Goal: Task Accomplishment & Management: Complete application form

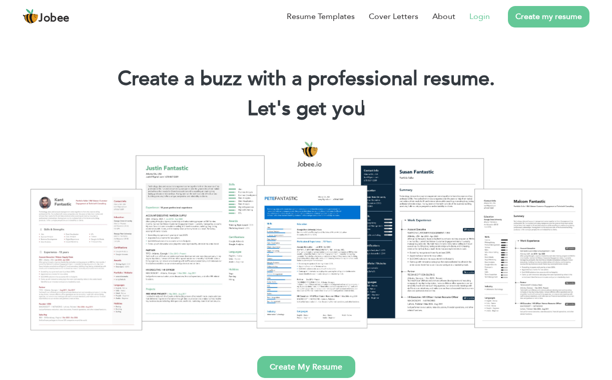
click at [477, 19] on link "Login" at bounding box center [479, 17] width 21 height 12
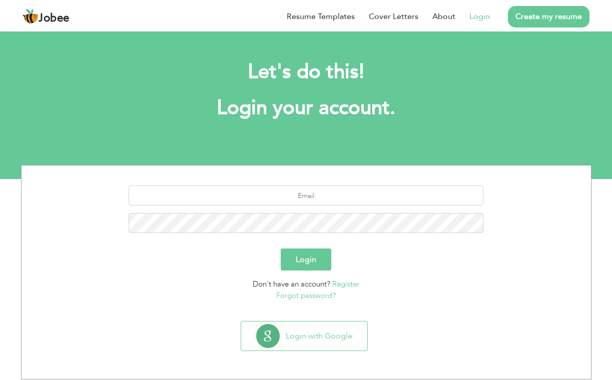
scroll to position [5, 0]
click at [278, 186] on input "text" at bounding box center [306, 196] width 355 height 20
click at [290, 190] on input "text" at bounding box center [306, 196] width 355 height 20
click at [294, 208] on div at bounding box center [306, 213] width 555 height 55
click at [298, 189] on input "text" at bounding box center [306, 196] width 355 height 20
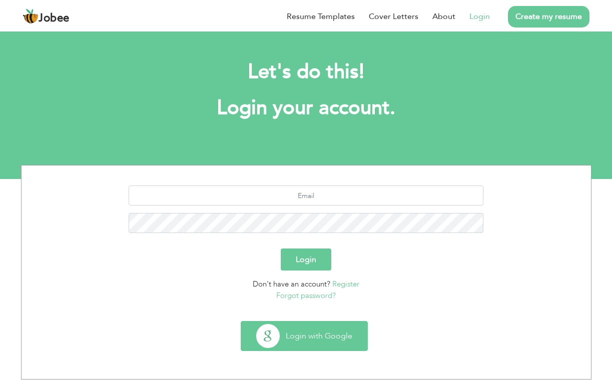
click at [300, 326] on button "Login with Google" at bounding box center [304, 336] width 126 height 29
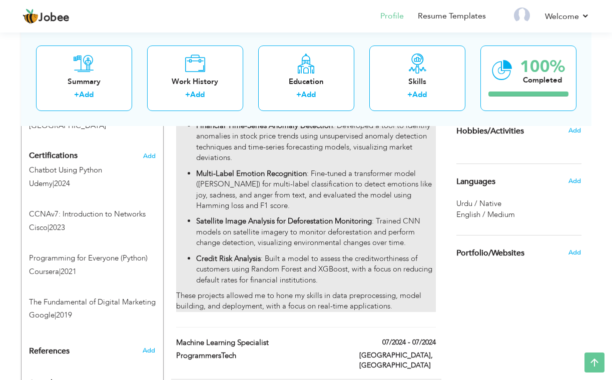
scroll to position [510, 0]
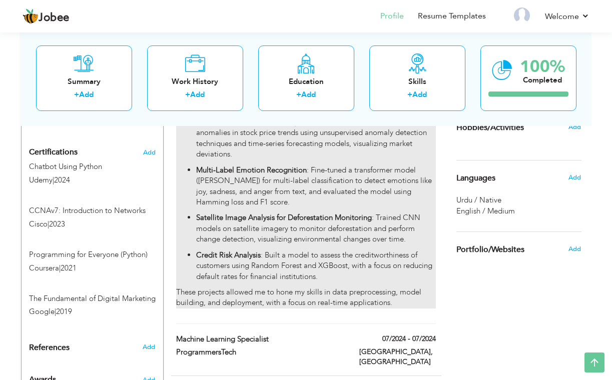
click at [296, 250] on p "Credit Risk Analysis : Built a model to assess the creditworthiness of customer…" at bounding box center [315, 266] width 239 height 32
type input "AI & Machine Learning"
type input "DevelopersHub Corporation"
type input "03/2025"
type input "04/2025"
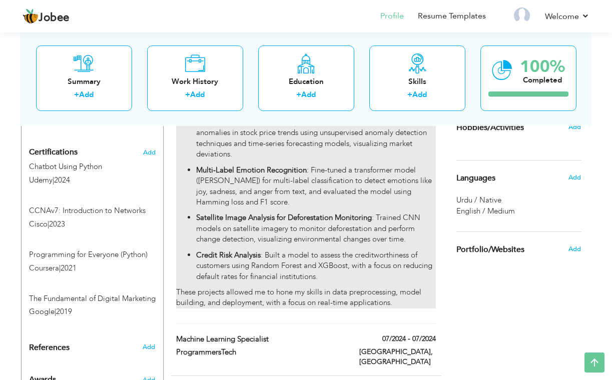
type input "[GEOGRAPHIC_DATA]"
type input "Islamabad"
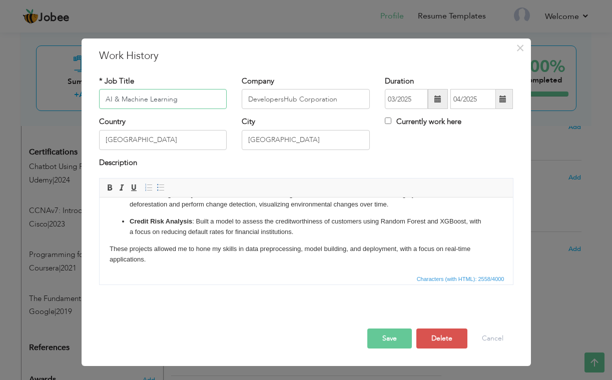
scroll to position [244, 0]
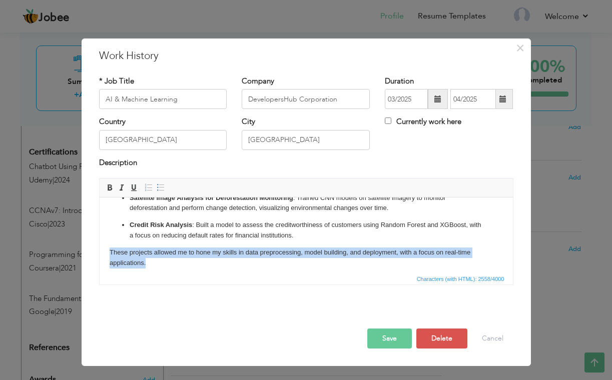
drag, startPoint x: 145, startPoint y: 260, endPoint x: 130, endPoint y: 236, distance: 27.6
click at [130, 236] on body "During my internship, I contributed to a range of AI/ML projects, gaining hands…" at bounding box center [305, 116] width 393 height 304
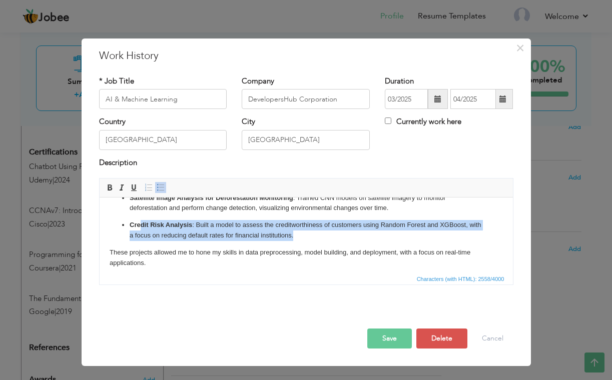
drag, startPoint x: 130, startPoint y: 236, endPoint x: 139, endPoint y: 221, distance: 17.5
click at [139, 221] on p "Credit Risk Analysis : Built a model to assess the creditworthiness of customer…" at bounding box center [305, 230] width 353 height 21
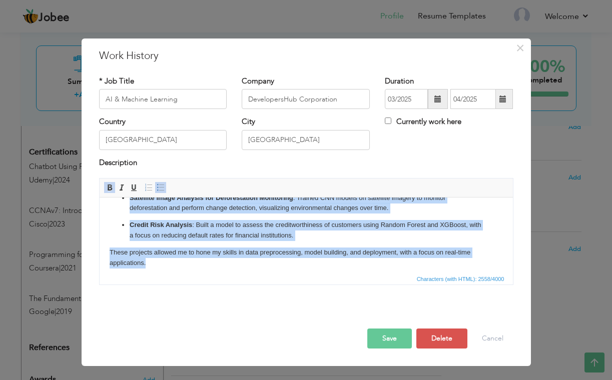
scroll to position [3, 0]
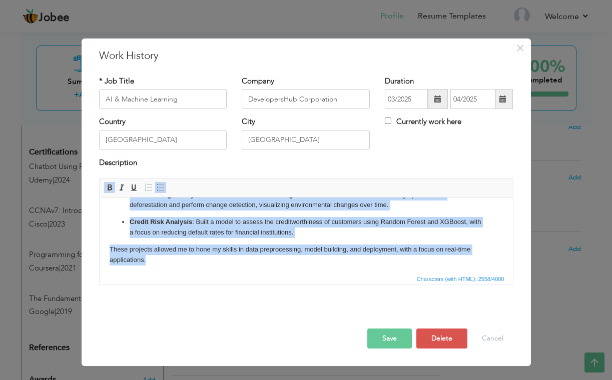
drag, startPoint x: 107, startPoint y: 209, endPoint x: 149, endPoint y: 254, distance: 61.6
click at [149, 254] on html "During my internship, I contributed to a range of AI/ML projects, gaining hands…" at bounding box center [305, 113] width 413 height 324
click at [149, 254] on p "These projects allowed me to hone my skills in data preprocessing, model buildi…" at bounding box center [305, 255] width 393 height 21
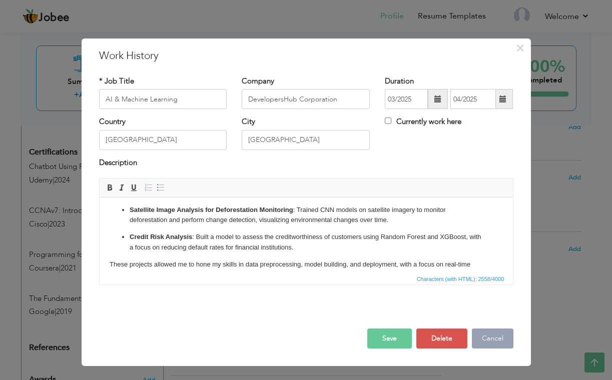
scroll to position [233, 0]
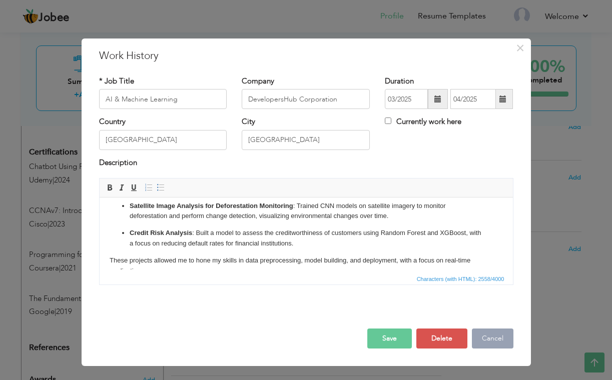
click at [494, 335] on button "Cancel" at bounding box center [493, 339] width 42 height 20
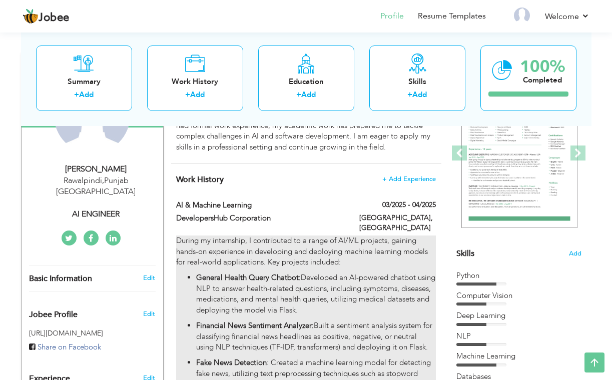
scroll to position [135, 0]
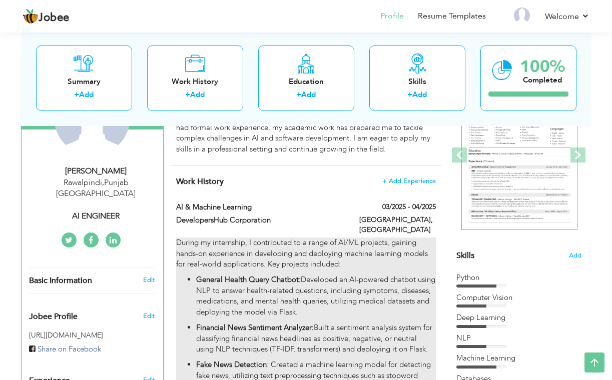
click at [226, 323] on strong "Financial News Sentiment Analyzer:" at bounding box center [255, 328] width 118 height 10
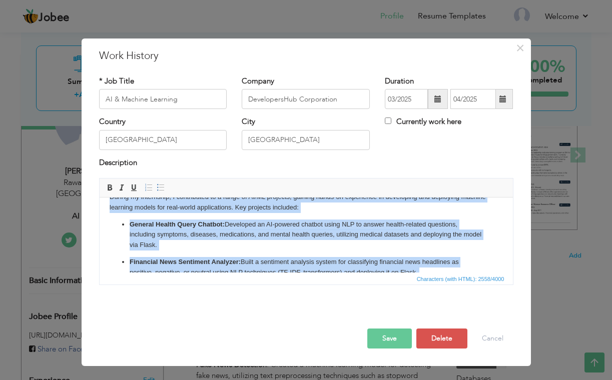
scroll to position [0, 0]
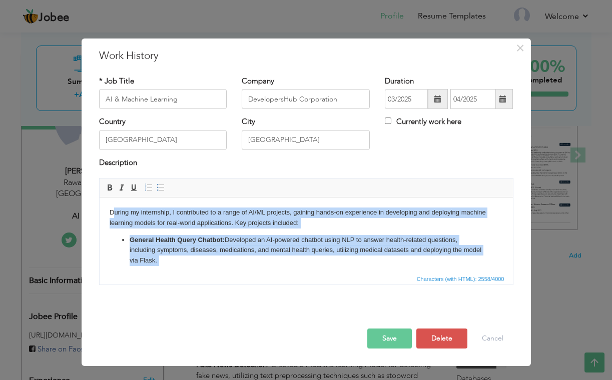
drag, startPoint x: 151, startPoint y: 261, endPoint x: 114, endPoint y: 214, distance: 59.9
click at [114, 214] on body "During my internship, I contributed to a range of AI/ML projects, gaining hands…" at bounding box center [305, 360] width 393 height 304
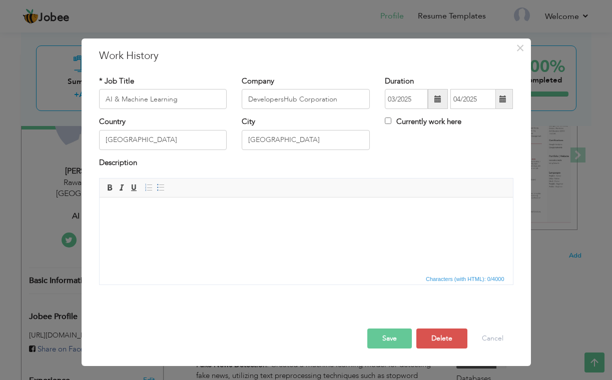
click at [392, 345] on button "Save" at bounding box center [389, 339] width 45 height 20
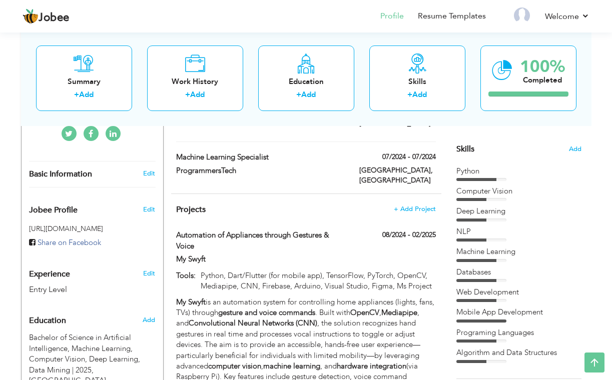
scroll to position [221, 0]
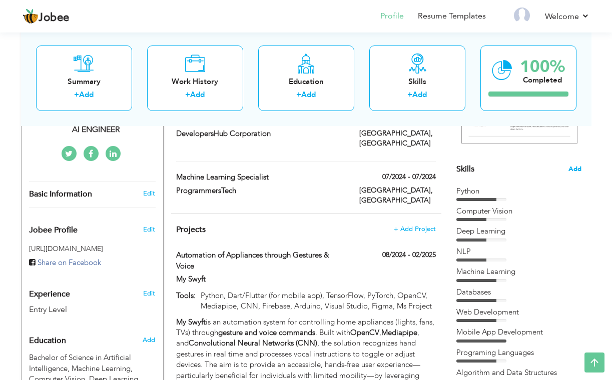
click at [577, 165] on span "Add" at bounding box center [575, 170] width 13 height 10
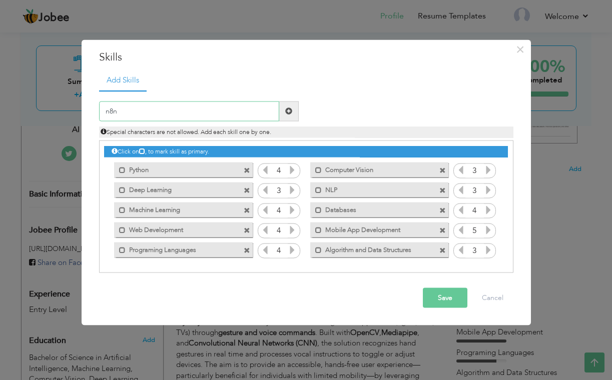
type input "n8n"
click at [295, 115] on span at bounding box center [289, 111] width 20 height 20
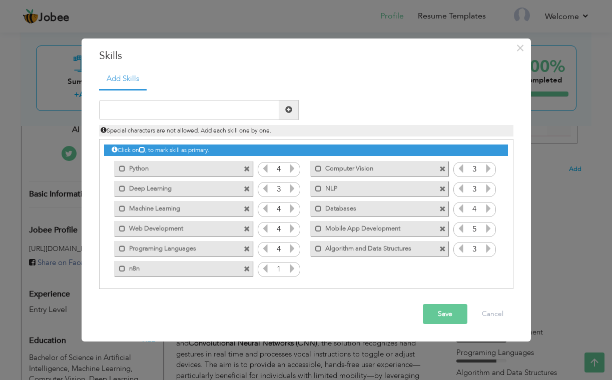
drag, startPoint x: 147, startPoint y: 267, endPoint x: 147, endPoint y: 234, distance: 33.0
click at [147, 234] on div "Click on , to mark skill as primary. Mark as primary skill. Python 4 Computer V…" at bounding box center [305, 209] width 403 height 139
drag, startPoint x: 167, startPoint y: 268, endPoint x: 194, endPoint y: 236, distance: 41.2
click at [194, 236] on div "Click on , to mark skill as primary. Mark as primary skill. Python 4 Computer V…" at bounding box center [305, 209] width 403 height 139
drag, startPoint x: 187, startPoint y: 269, endPoint x: 198, endPoint y: 196, distance: 73.4
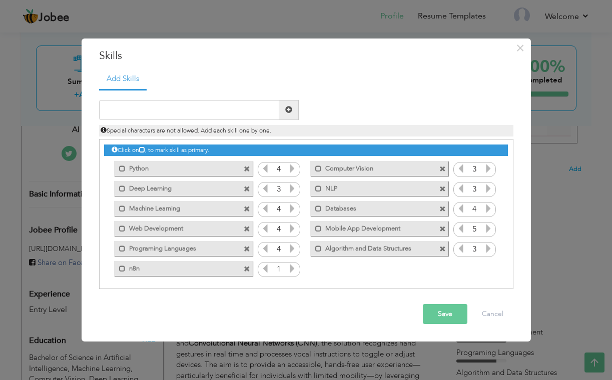
click at [198, 196] on div "Click on , to mark skill as primary. Mark as primary skill. Python 4 Computer V…" at bounding box center [305, 209] width 403 height 139
drag, startPoint x: 155, startPoint y: 270, endPoint x: 187, endPoint y: 197, distance: 80.0
click at [187, 197] on div "Click on , to mark skill as primary. Mark as primary skill. Python 4 Computer V…" at bounding box center [305, 209] width 403 height 139
drag, startPoint x: 187, startPoint y: 197, endPoint x: 190, endPoint y: 230, distance: 32.7
click at [190, 230] on div "Click on , to mark skill as primary. Mark as primary skill. Python 4 Computer V…" at bounding box center [305, 209] width 403 height 139
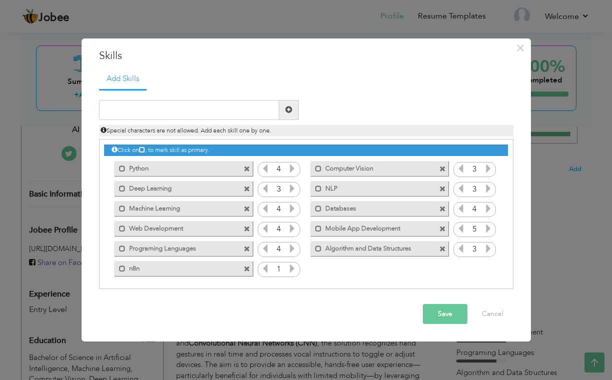
click at [292, 269] on icon at bounding box center [292, 268] width 9 height 9
click at [267, 269] on icon at bounding box center [265, 268] width 9 height 9
click at [292, 267] on icon at bounding box center [292, 268] width 9 height 9
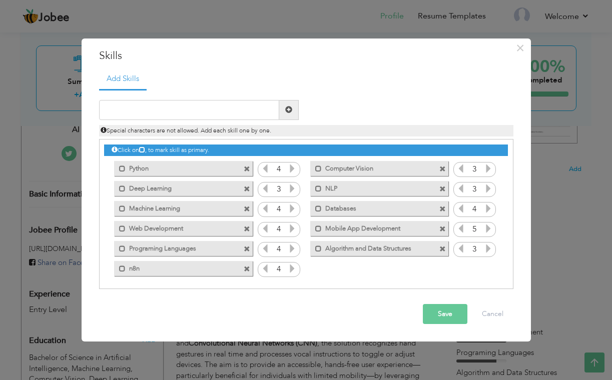
click at [143, 268] on label "n8n" at bounding box center [176, 267] width 101 height 13
click at [143, 268] on label "n8n" at bounding box center [178, 267] width 100 height 13
click at [143, 268] on label "n8n" at bounding box center [176, 267] width 101 height 13
click at [143, 268] on label "n8n" at bounding box center [178, 267] width 100 height 13
click at [143, 268] on label "n8n" at bounding box center [176, 267] width 101 height 13
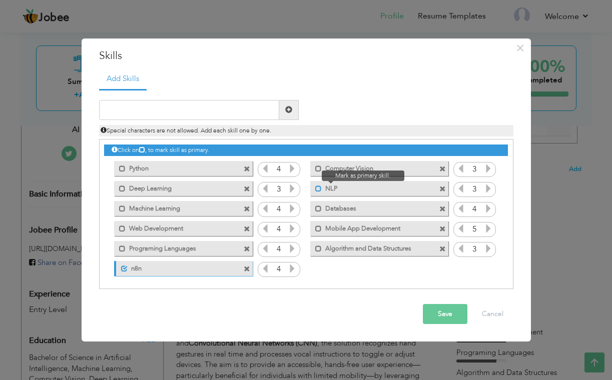
click at [315, 187] on span at bounding box center [318, 189] width 7 height 7
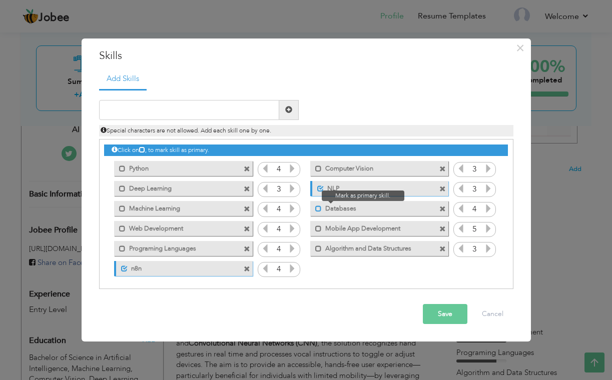
click at [318, 206] on span at bounding box center [318, 209] width 7 height 7
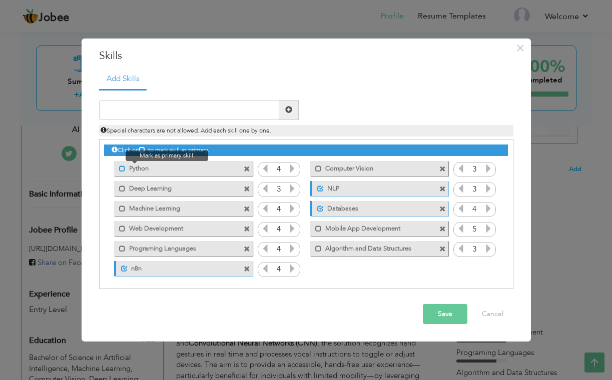
click at [121, 168] on span at bounding box center [122, 169] width 7 height 7
click at [442, 310] on button "Save" at bounding box center [445, 314] width 45 height 20
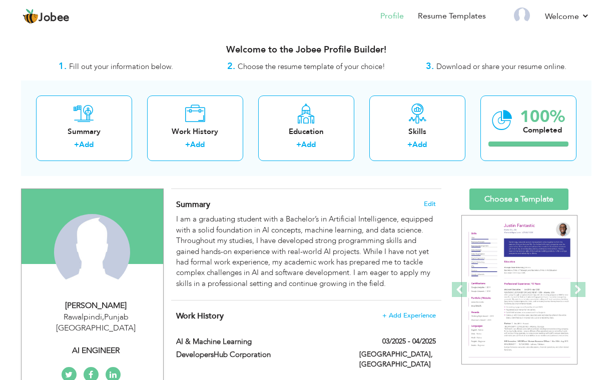
scroll to position [0, 0]
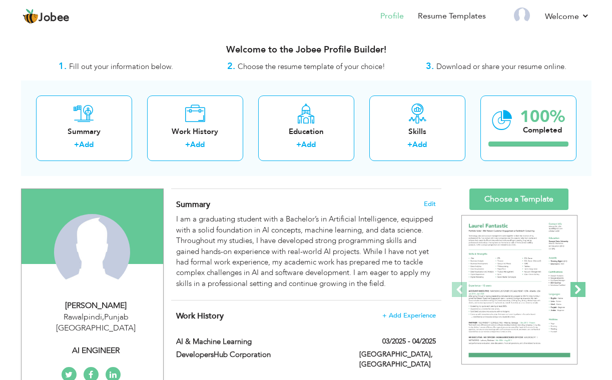
click at [579, 285] on span at bounding box center [578, 289] width 15 height 15
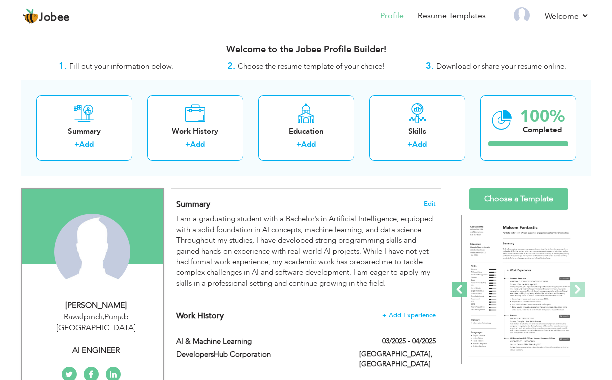
click at [464, 286] on span at bounding box center [459, 289] width 15 height 15
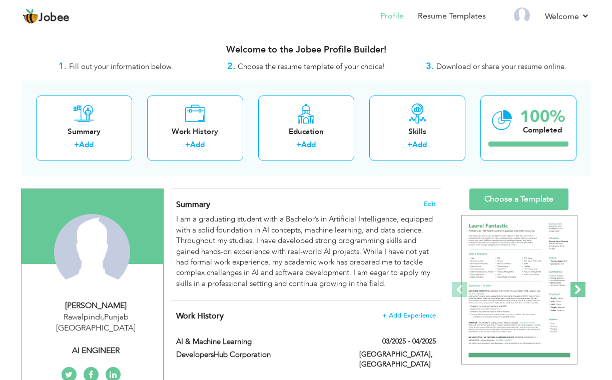
click at [575, 288] on span at bounding box center [578, 289] width 15 height 15
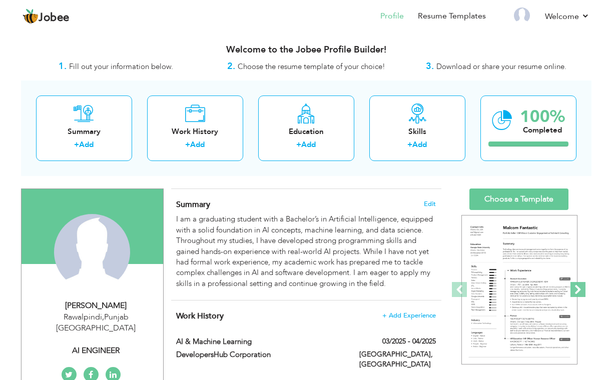
click at [575, 288] on span at bounding box center [578, 289] width 15 height 15
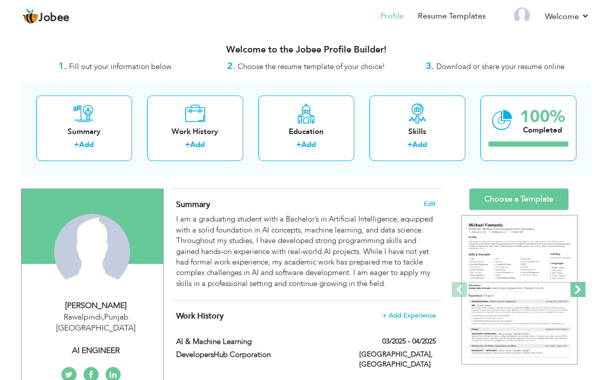
click at [575, 288] on span at bounding box center [578, 289] width 15 height 15
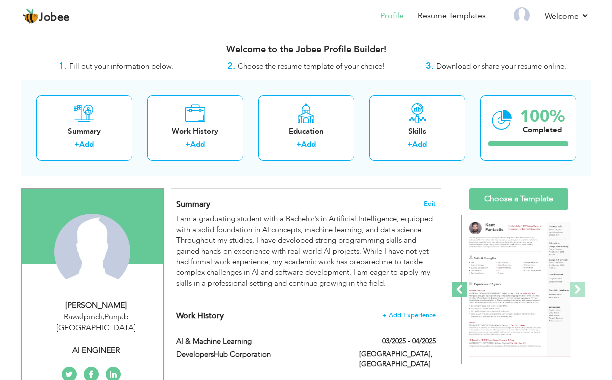
click at [462, 291] on span at bounding box center [459, 289] width 15 height 15
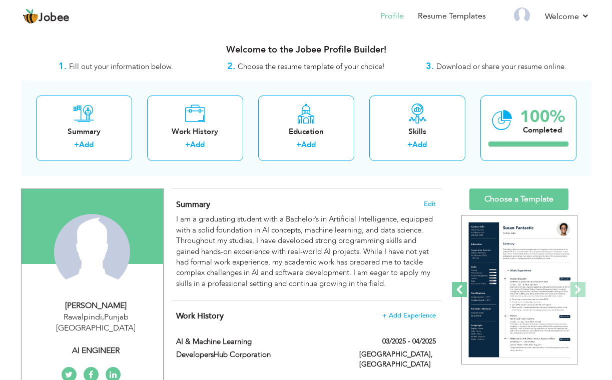
click at [462, 291] on span at bounding box center [459, 289] width 15 height 15
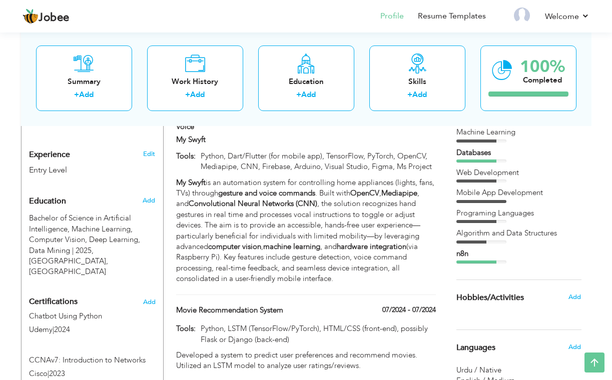
scroll to position [360, 0]
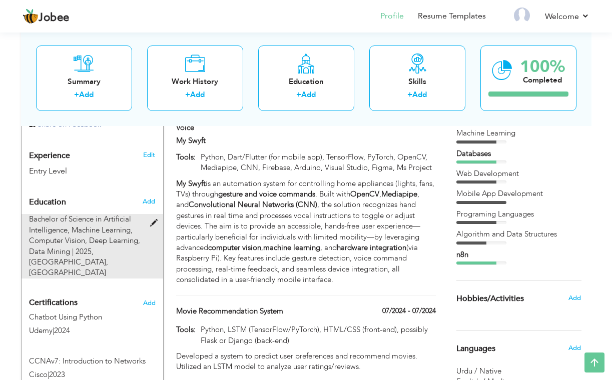
click at [148, 214] on div "Bachelor of Science in Artificial Intelligence, Machine Learning, Computer Visi…" at bounding box center [87, 246] width 130 height 65
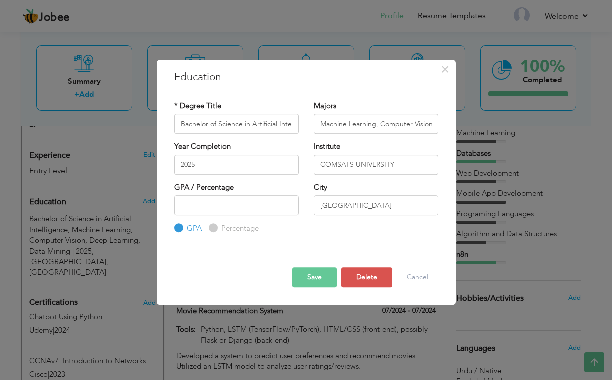
click at [318, 283] on button "Save" at bounding box center [314, 278] width 45 height 20
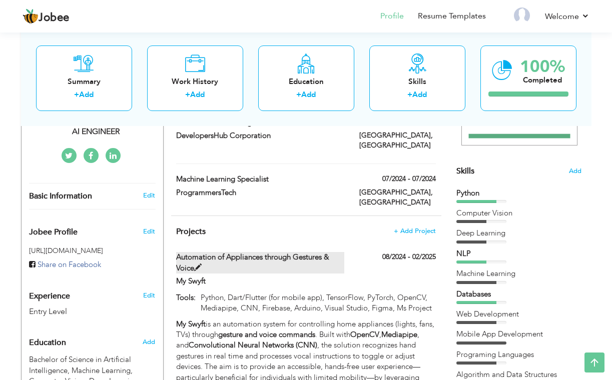
scroll to position [219, 0]
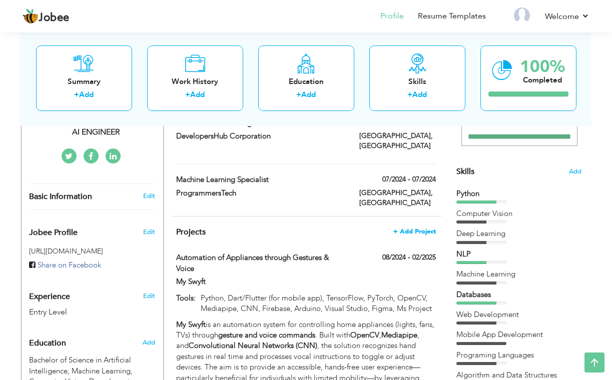
click at [417, 228] on span "+ Add Project" at bounding box center [414, 231] width 43 height 7
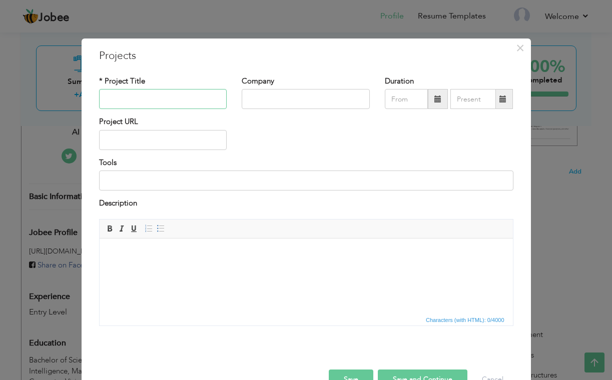
click at [181, 101] on input "text" at bounding box center [163, 99] width 128 height 20
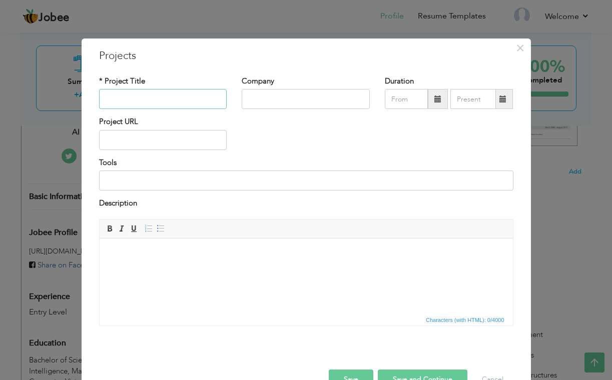
click at [181, 101] on input "text" at bounding box center [163, 99] width 128 height 20
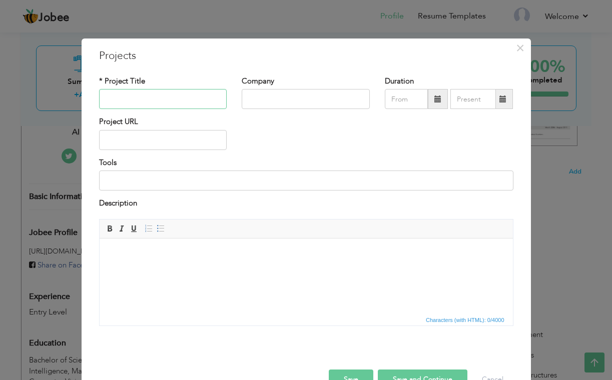
click at [181, 101] on input "text" at bounding box center [163, 99] width 128 height 20
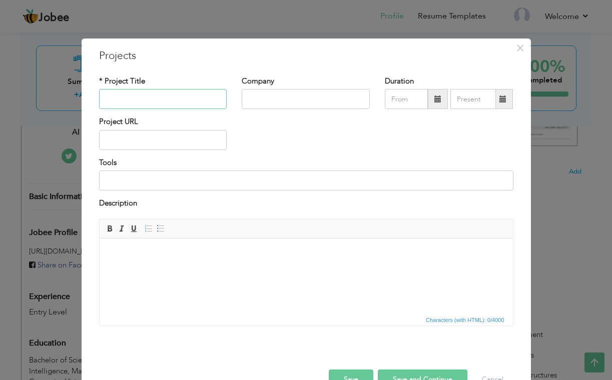
click at [181, 101] on input "text" at bounding box center [163, 99] width 128 height 20
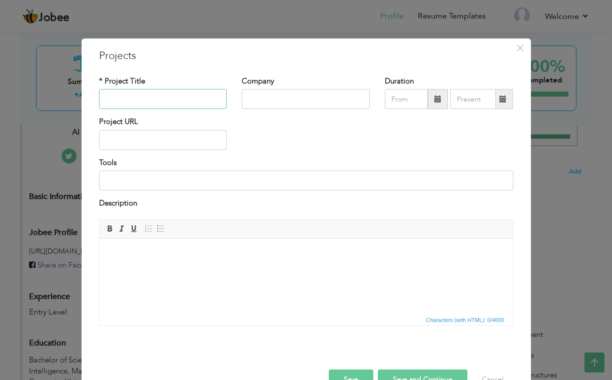
click at [181, 101] on input "text" at bounding box center [163, 99] width 128 height 20
click at [180, 101] on input "text" at bounding box center [163, 99] width 128 height 20
click at [179, 101] on input "text" at bounding box center [163, 99] width 128 height 20
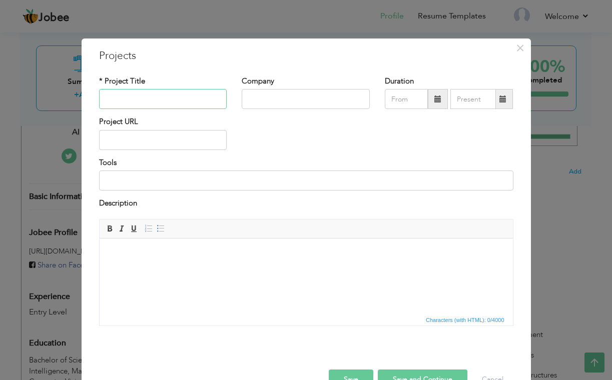
click at [179, 101] on input "text" at bounding box center [163, 99] width 128 height 20
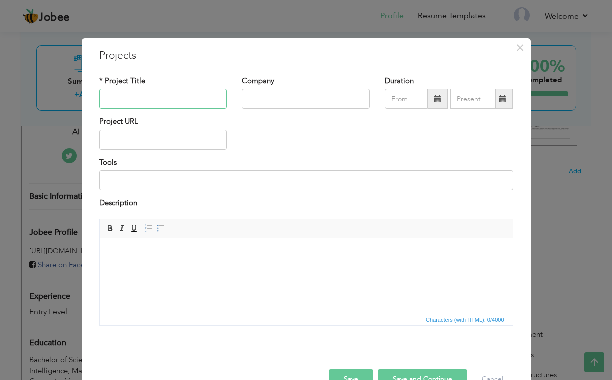
click at [164, 102] on input "text" at bounding box center [163, 99] width 128 height 20
click at [166, 102] on input "text" at bounding box center [163, 99] width 128 height 20
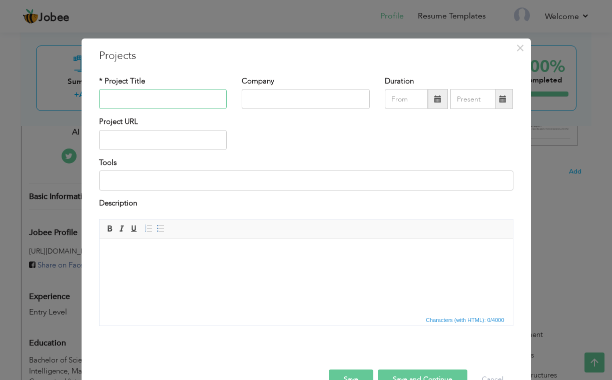
click at [166, 102] on input "text" at bounding box center [163, 99] width 128 height 20
click at [168, 102] on input "text" at bounding box center [163, 99] width 128 height 20
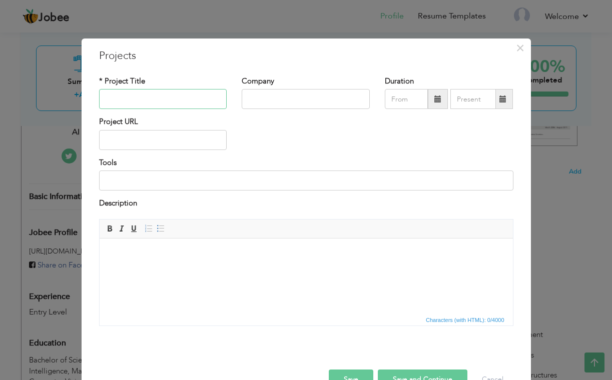
click at [168, 102] on input "text" at bounding box center [163, 99] width 128 height 20
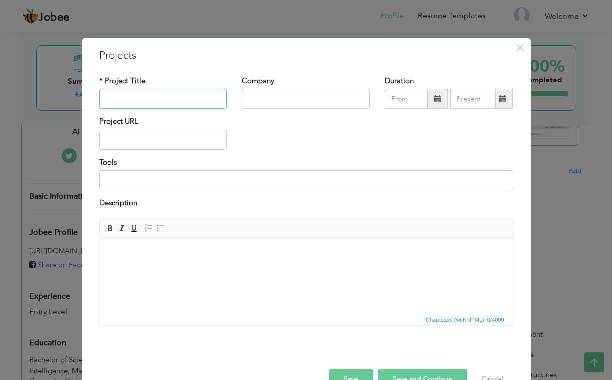
click at [168, 102] on input "text" at bounding box center [163, 99] width 128 height 20
click at [168, 103] on input "text" at bounding box center [163, 99] width 128 height 20
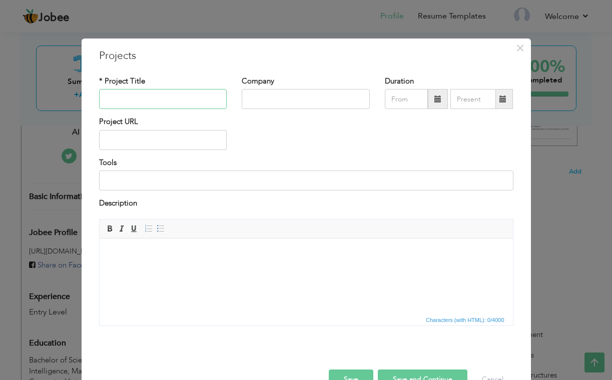
click at [168, 103] on input "text" at bounding box center [163, 99] width 128 height 20
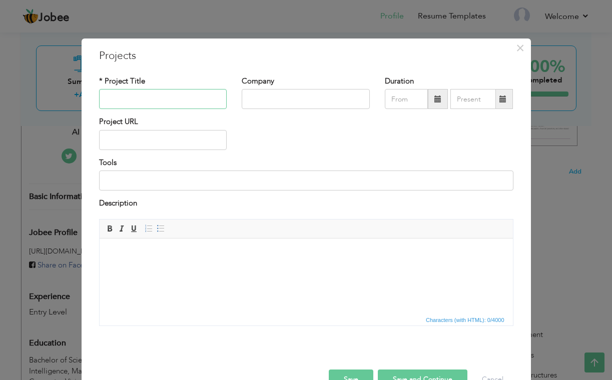
paste input "MacBot - AI-Powered Mac Product Information Assistant"
type input "MacBot - AI-Powered Mac Product Information Assistant"
click at [122, 250] on body at bounding box center [305, 253] width 393 height 11
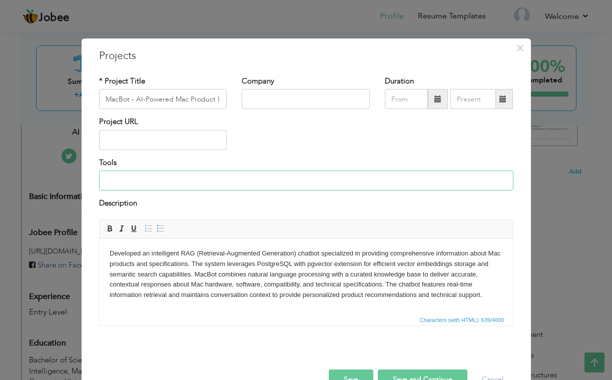
click at [135, 179] on input at bounding box center [306, 181] width 414 height 20
paste input "Python, RAG Architecture, PostgreSQL, pgvector, Vector Embeddings, Natural Lang…"
drag, startPoint x: 472, startPoint y: 177, endPoint x: 434, endPoint y: 178, distance: 37.5
click at [434, 178] on input "Python, RAG Architecture, PostgreSQL, pgvector, Vector Embeddings, Natural Lang…" at bounding box center [306, 181] width 414 height 20
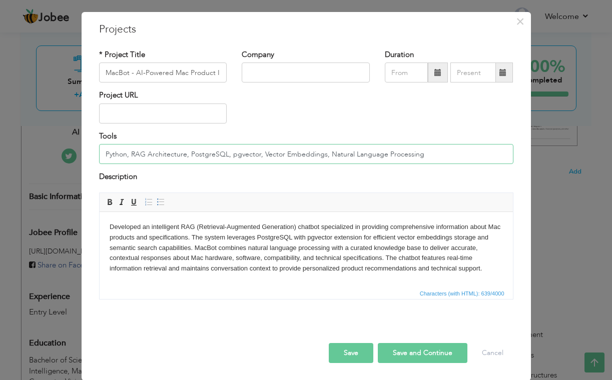
scroll to position [26, 0]
type input "Python, RAG Architecture, PostgreSQL, pgvector, Vector Embeddings, Natural Lang…"
click at [414, 357] on button "Save and Continue" at bounding box center [423, 354] width 90 height 20
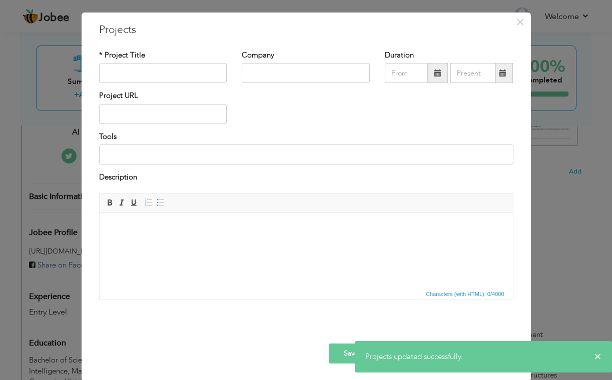
click at [341, 357] on button "Save" at bounding box center [351, 354] width 45 height 20
click at [523, 21] on span "×" at bounding box center [520, 22] width 9 height 18
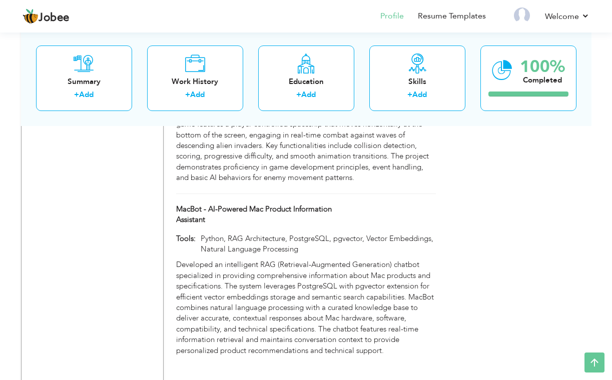
scroll to position [1354, 0]
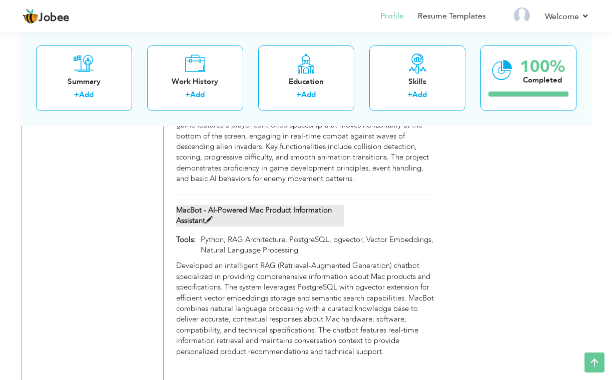
click at [316, 205] on label "MacBot - AI-Powered Mac Product Information Assistant" at bounding box center [260, 216] width 168 height 22
type input "MacBot - AI-Powered Mac Product Information Assistant"
type input "Python, RAG Architecture, PostgreSQL, pgvector, Vector Embeddings, Natural Lang…"
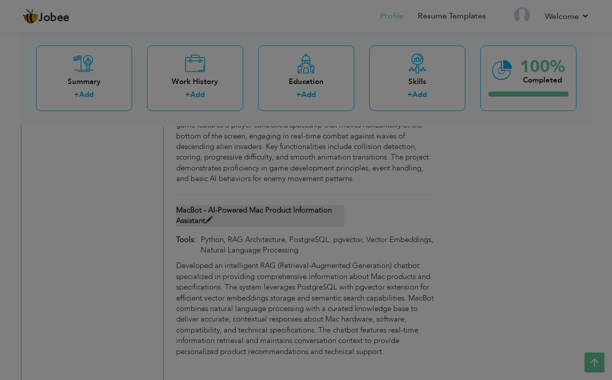
scroll to position [0, 0]
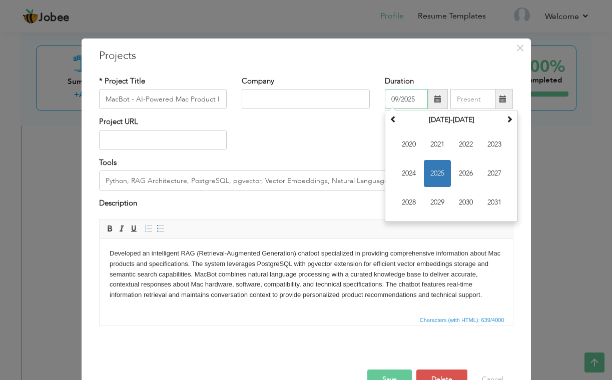
click at [420, 106] on input "09/2025" at bounding box center [406, 99] width 43 height 20
click at [397, 100] on input "09/2025" at bounding box center [406, 99] width 43 height 20
type input "05/2025"
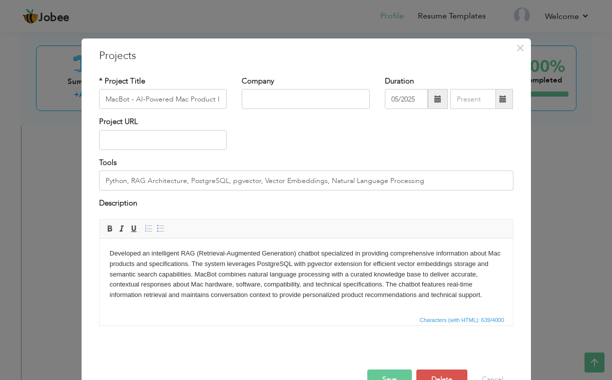
click at [357, 159] on div "Tools Python, RAG Architecture, PostgreSQL, pgvector, Vector Embeddings, Natura…" at bounding box center [306, 174] width 414 height 33
click at [392, 370] on button "Save" at bounding box center [389, 380] width 45 height 20
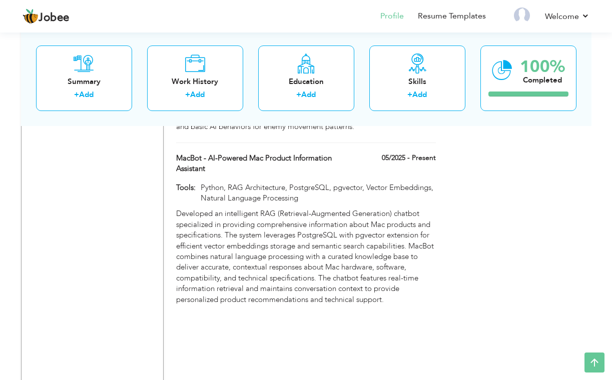
scroll to position [1376, 0]
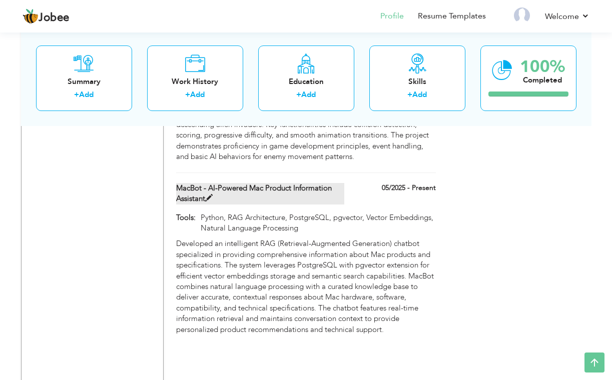
click at [330, 183] on label "MacBot - AI-Powered Mac Product Information Assistant" at bounding box center [260, 194] width 168 height 22
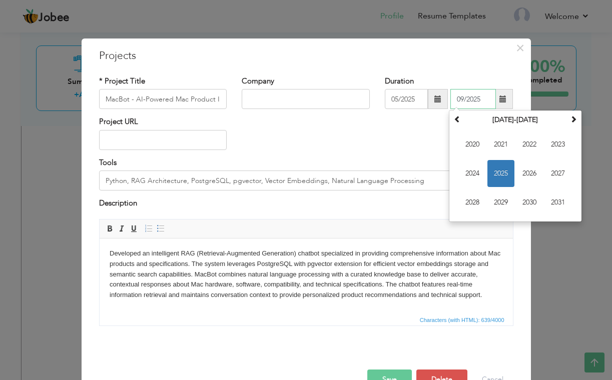
click at [472, 100] on input "09/2025" at bounding box center [473, 99] width 46 height 20
click at [464, 98] on input "09/2025" at bounding box center [473, 99] width 46 height 20
type input "05/2025"
click at [417, 168] on div "Tools Python, RAG Architecture, PostgreSQL, pgvector, Vector Embeddings, Natura…" at bounding box center [306, 174] width 414 height 33
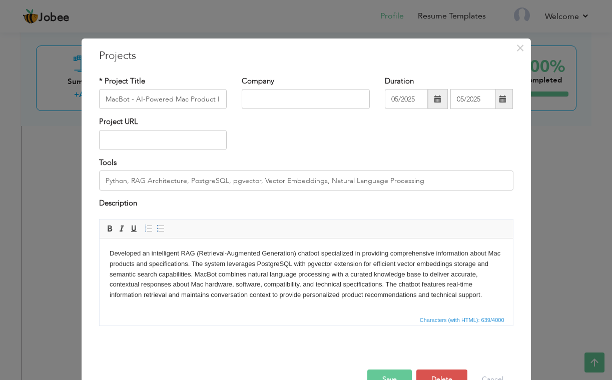
click at [383, 368] on div at bounding box center [306, 359] width 429 height 21
click at [384, 370] on button "Save" at bounding box center [389, 380] width 45 height 20
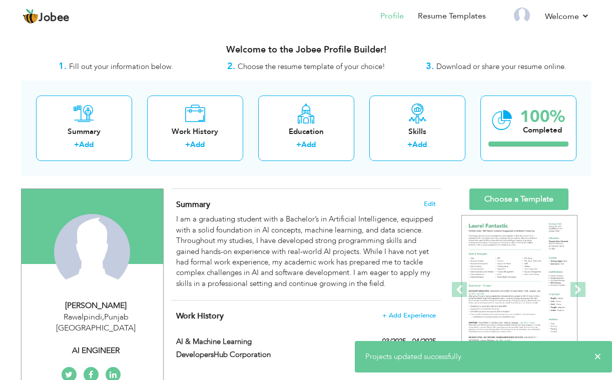
scroll to position [0, 0]
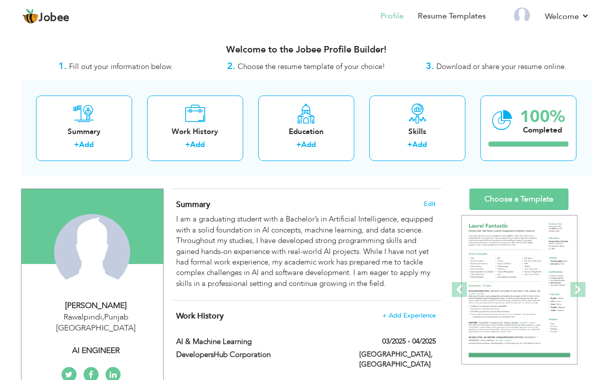
click at [513, 201] on link "Choose a Template" at bounding box center [518, 200] width 99 height 22
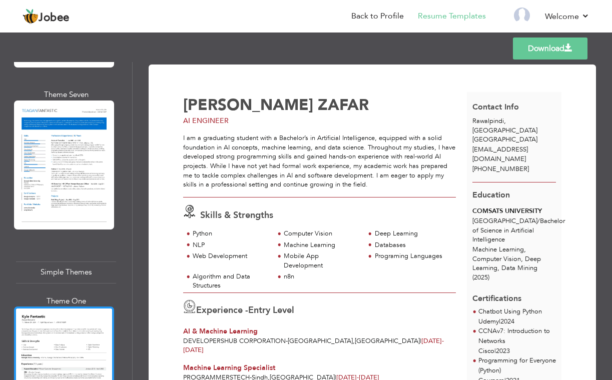
scroll to position [3577, 0]
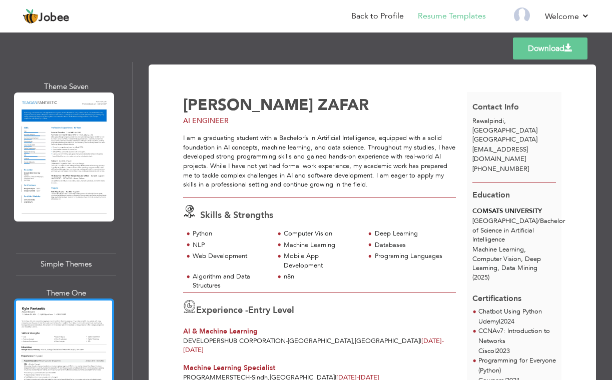
click at [76, 299] on div at bounding box center [64, 363] width 100 height 129
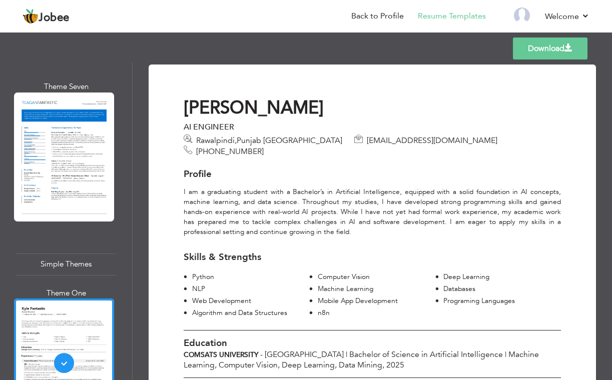
scroll to position [0, 0]
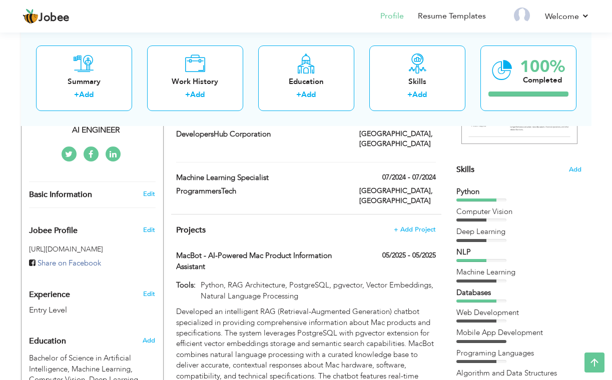
scroll to position [204, 0]
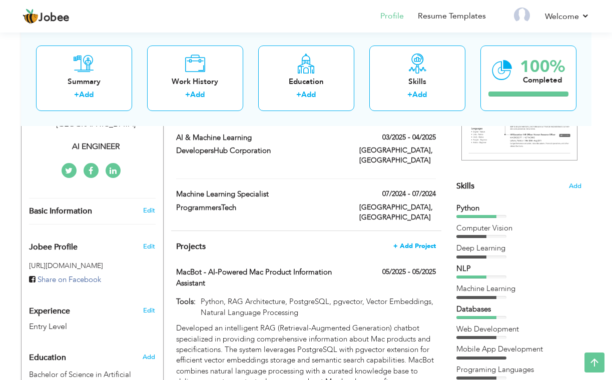
click at [417, 243] on span "+ Add Project" at bounding box center [414, 246] width 43 height 7
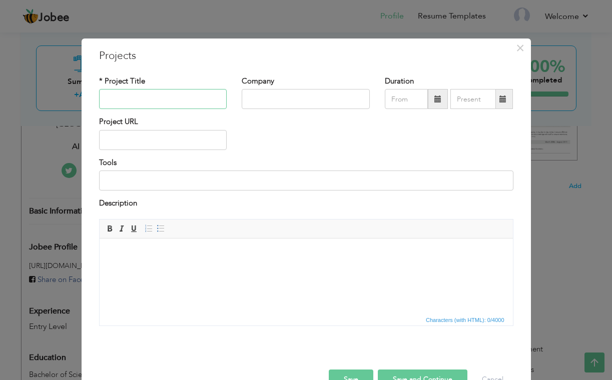
paste input "Real Estate Intelligence Chatbot - n8n Workflow Automation"
type input "Real Estate Intelligence Chatbot - n8n Workflow AutomationReal Estate Intellige…"
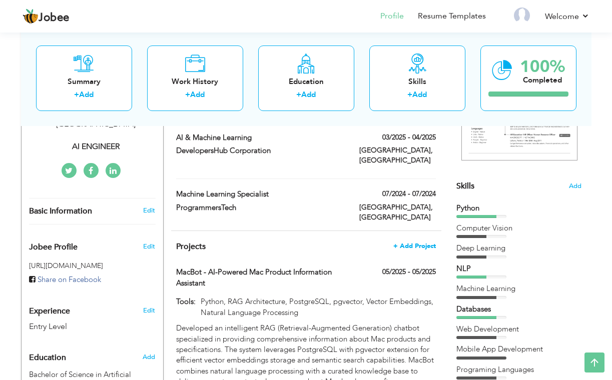
click at [406, 243] on span "+ Add Project" at bounding box center [414, 246] width 43 height 7
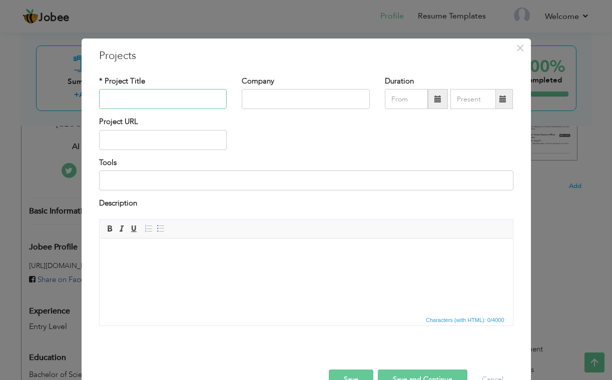
paste input "Real Estate Intelligence Chatbot - n8n Workflow Automation"
type input "Real Estate Intelligence Chatbot - n8n Workflow Automation"
click at [128, 251] on body at bounding box center [305, 253] width 393 height 11
paste body
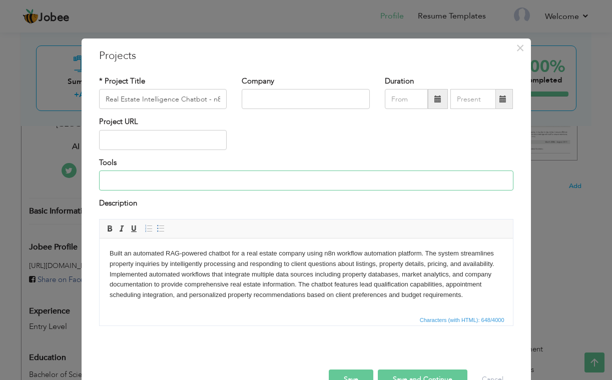
click at [140, 171] on input at bounding box center [306, 181] width 414 height 20
drag, startPoint x: 305, startPoint y: 180, endPoint x: 363, endPoint y: 181, distance: 58.1
click at [363, 181] on input "n8n, RAG Architecture, Workflow Automation, API Integrations, Vector Embeddings…" at bounding box center [306, 181] width 414 height 20
type input "n8n, RAG Architecture, Workflow Automation, API Integrations, Real Estate Data …"
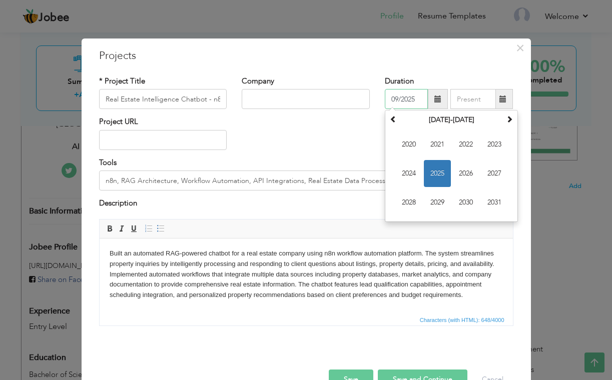
click at [400, 100] on input "09/2025" at bounding box center [406, 99] width 43 height 20
type input "06/2025"
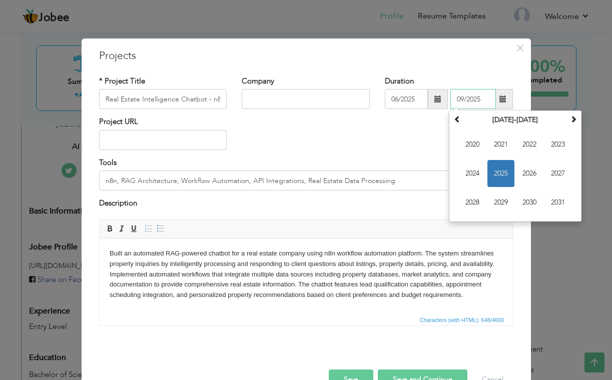
click at [466, 101] on input "09/2025" at bounding box center [473, 99] width 46 height 20
type input "07/2025"
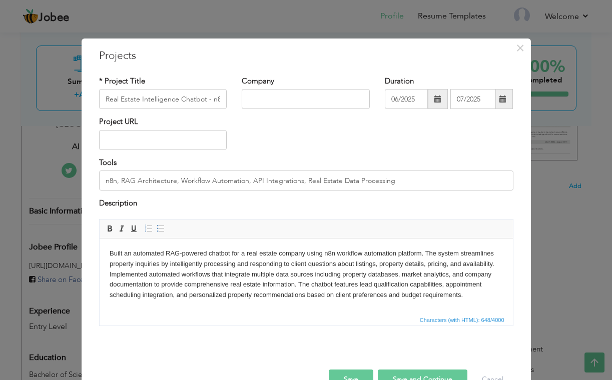
click at [401, 373] on button "Save and Continue" at bounding box center [423, 380] width 90 height 20
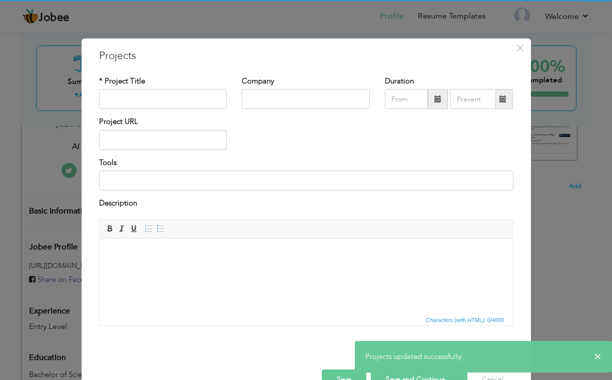
click at [340, 373] on button "Save" at bounding box center [344, 380] width 45 height 20
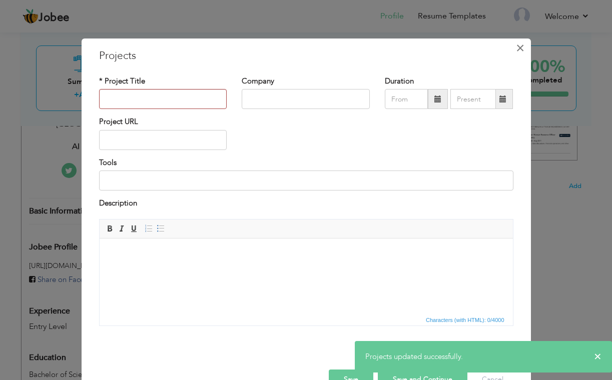
click at [520, 46] on span "×" at bounding box center [520, 48] width 9 height 18
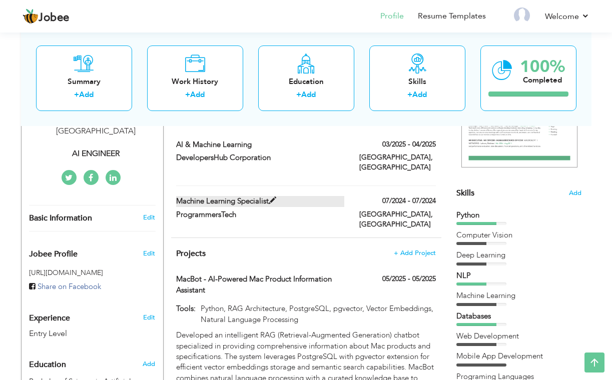
scroll to position [197, 0]
